Goal: Task Accomplishment & Management: Use online tool/utility

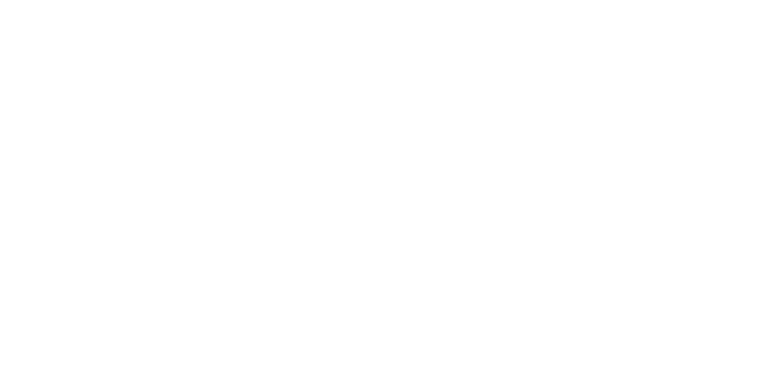
click at [377, 3] on html at bounding box center [387, 1] width 775 height 3
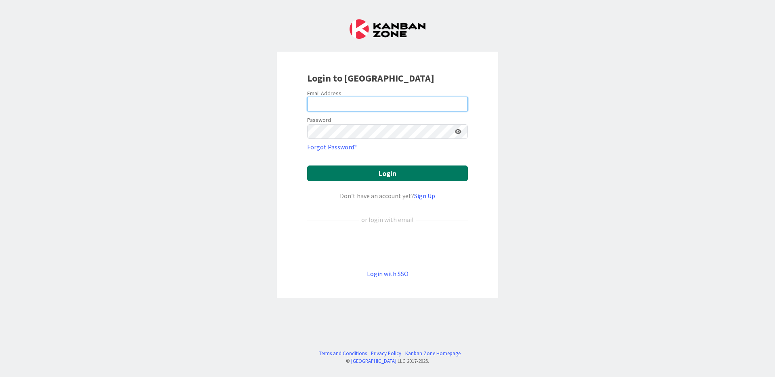
type input "[PERSON_NAME][EMAIL_ADDRESS][DOMAIN_NAME]"
click at [352, 173] on button "Login" at bounding box center [387, 173] width 161 height 16
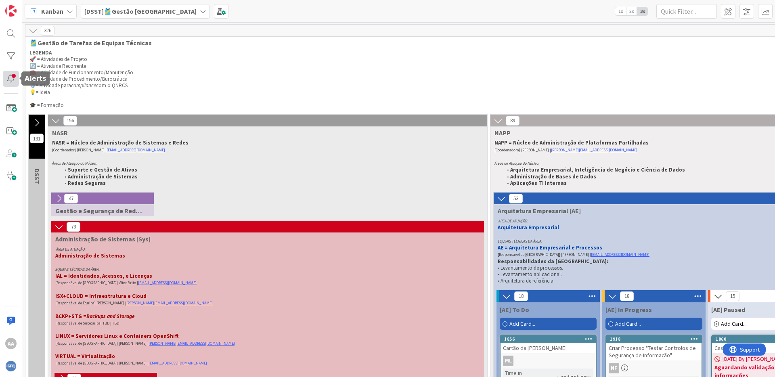
click at [9, 79] on div at bounding box center [11, 79] width 16 height 16
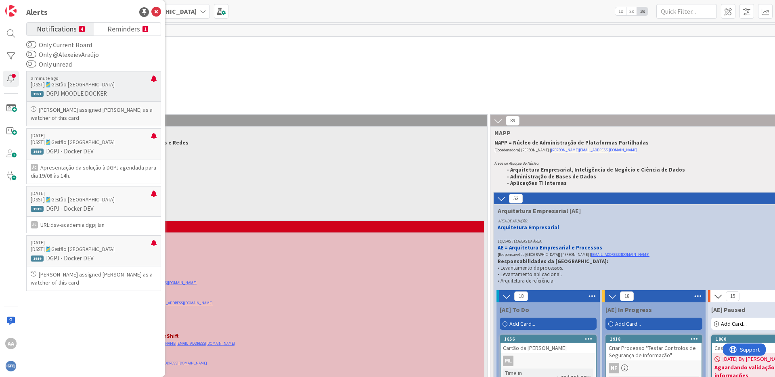
click at [105, 94] on p "DGPJ MOODLE DOCKER" at bounding box center [94, 93] width 126 height 7
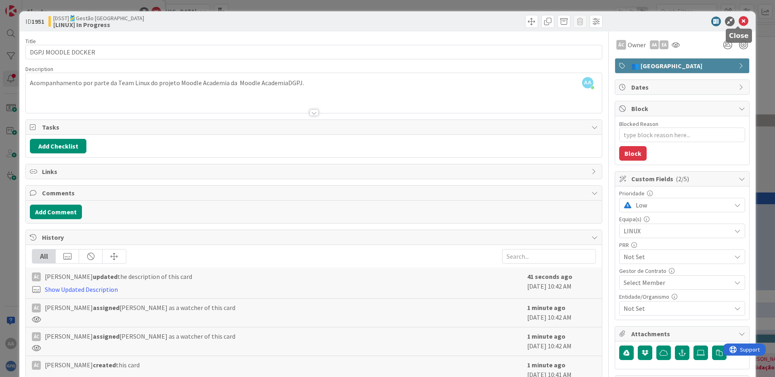
click at [738, 23] on icon at bounding box center [743, 22] width 10 height 10
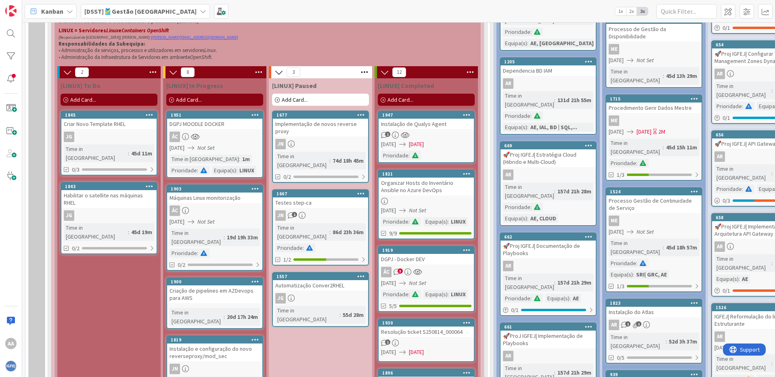
scroll to position [478, 0]
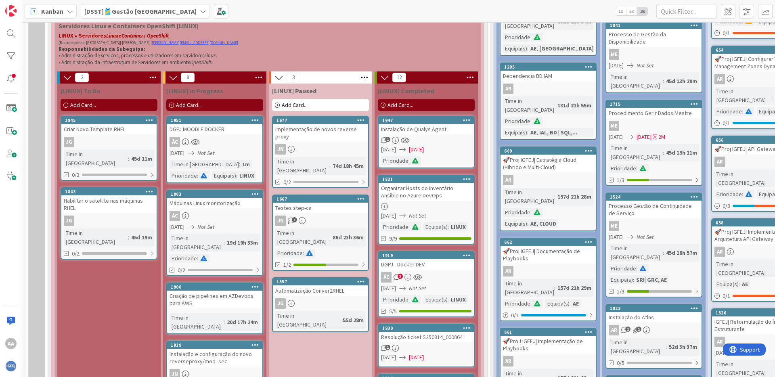
click at [235, 129] on div "DGPJ MOODLE DOCKER" at bounding box center [214, 129] width 95 height 10
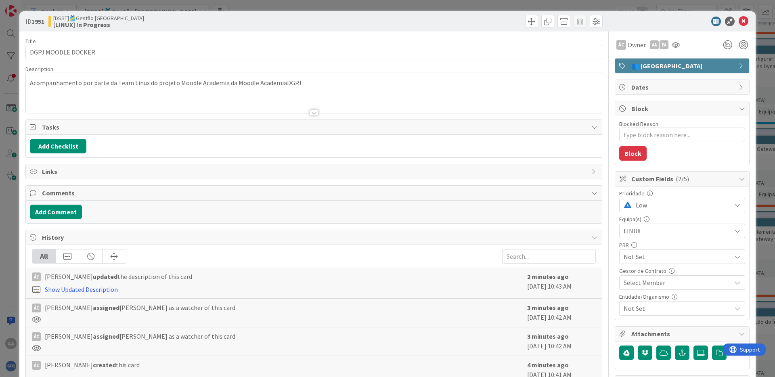
type textarea "x"
click at [740, 21] on icon at bounding box center [743, 22] width 10 height 10
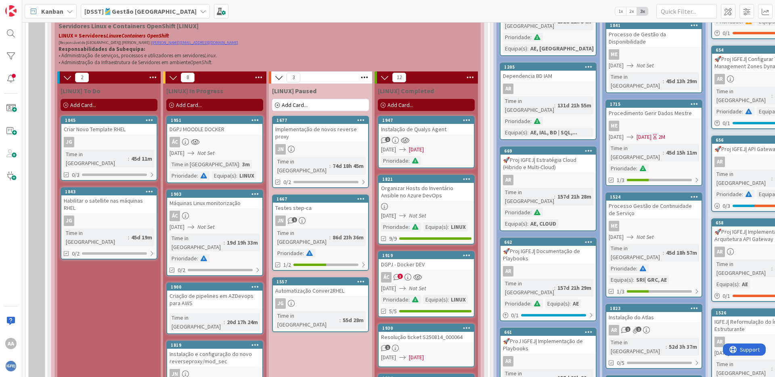
scroll to position [383, 0]
